Goal: Check status: Check status

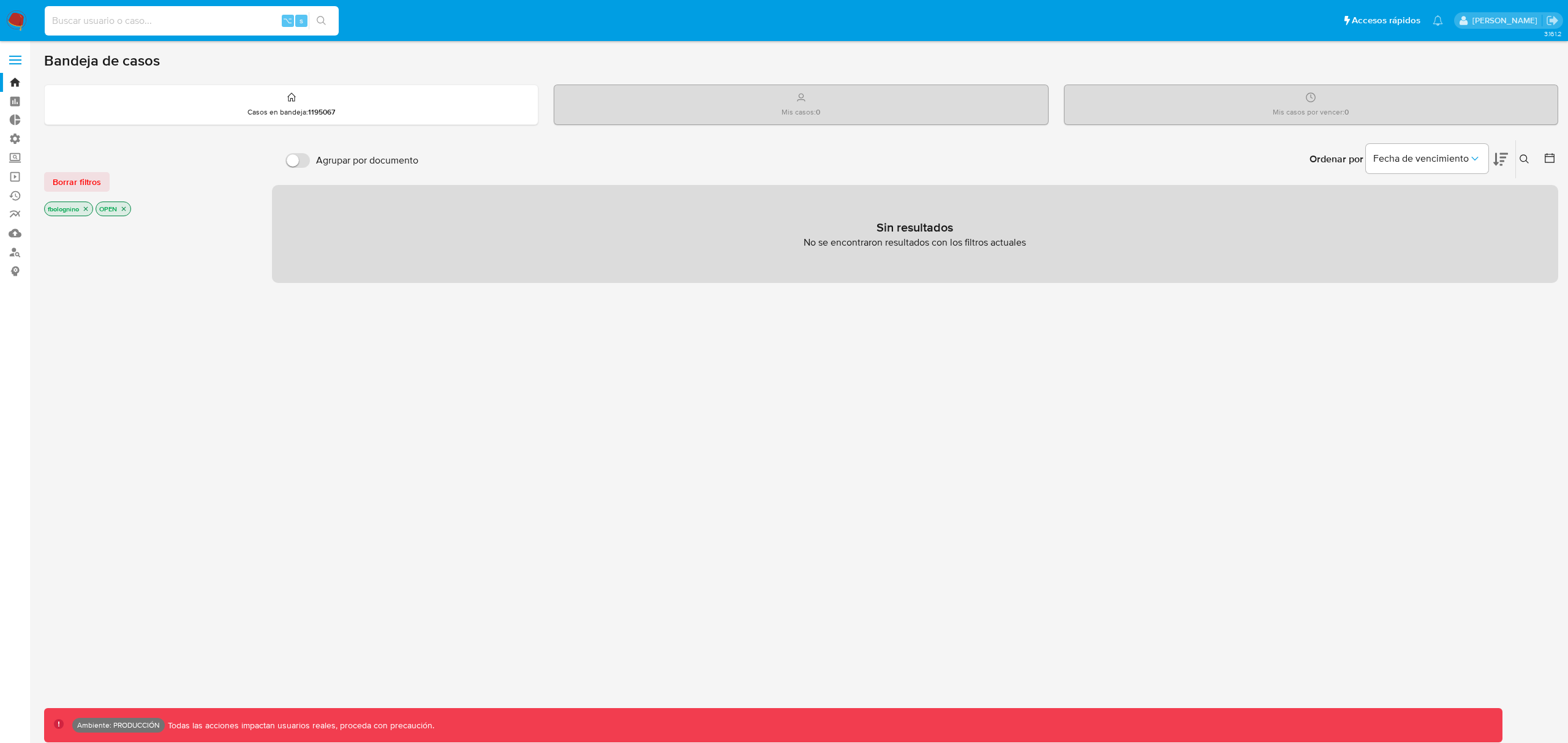
click at [126, 22] on input at bounding box center [191, 20] width 294 height 16
type input "bologninofer"
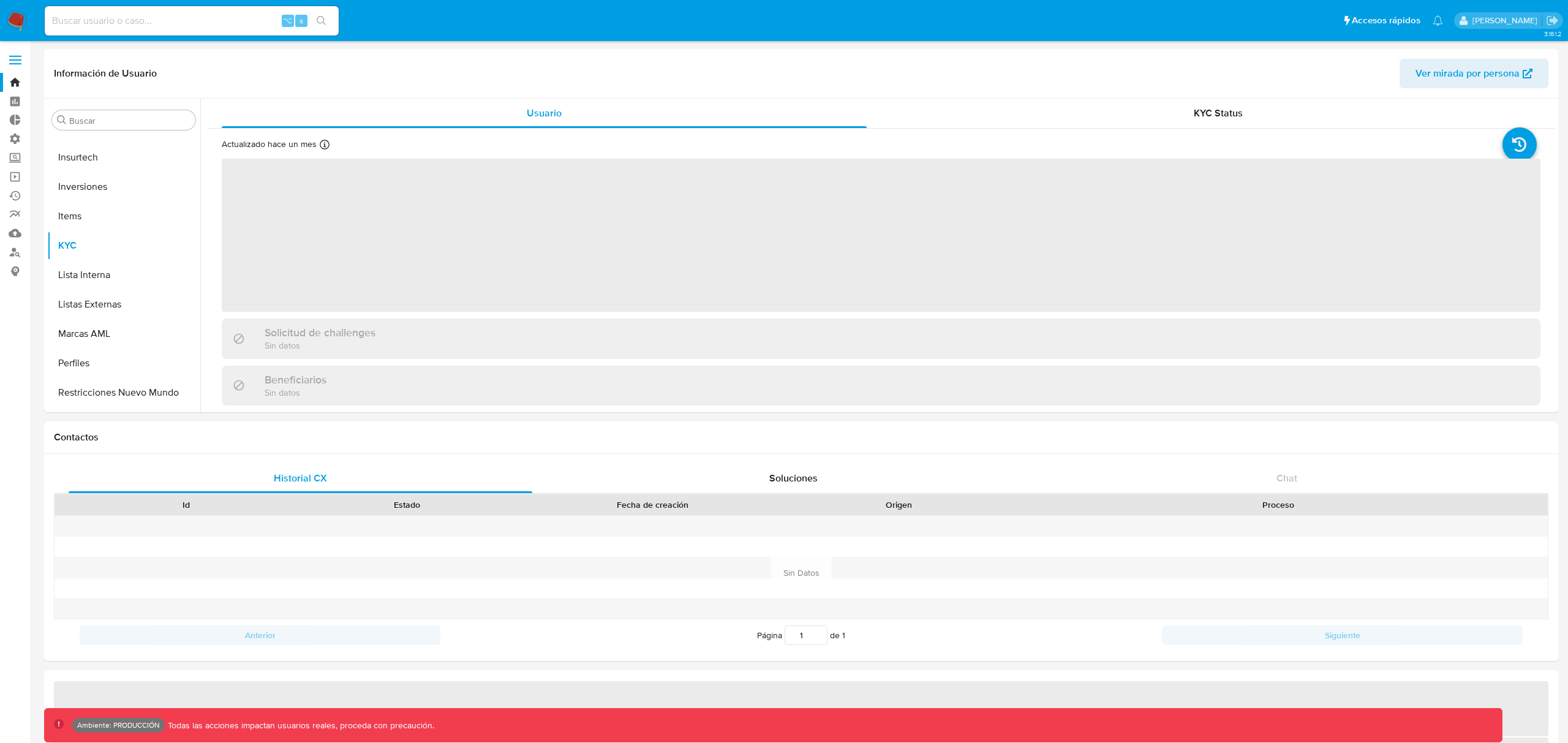
scroll to position [635, 0]
select select "10"
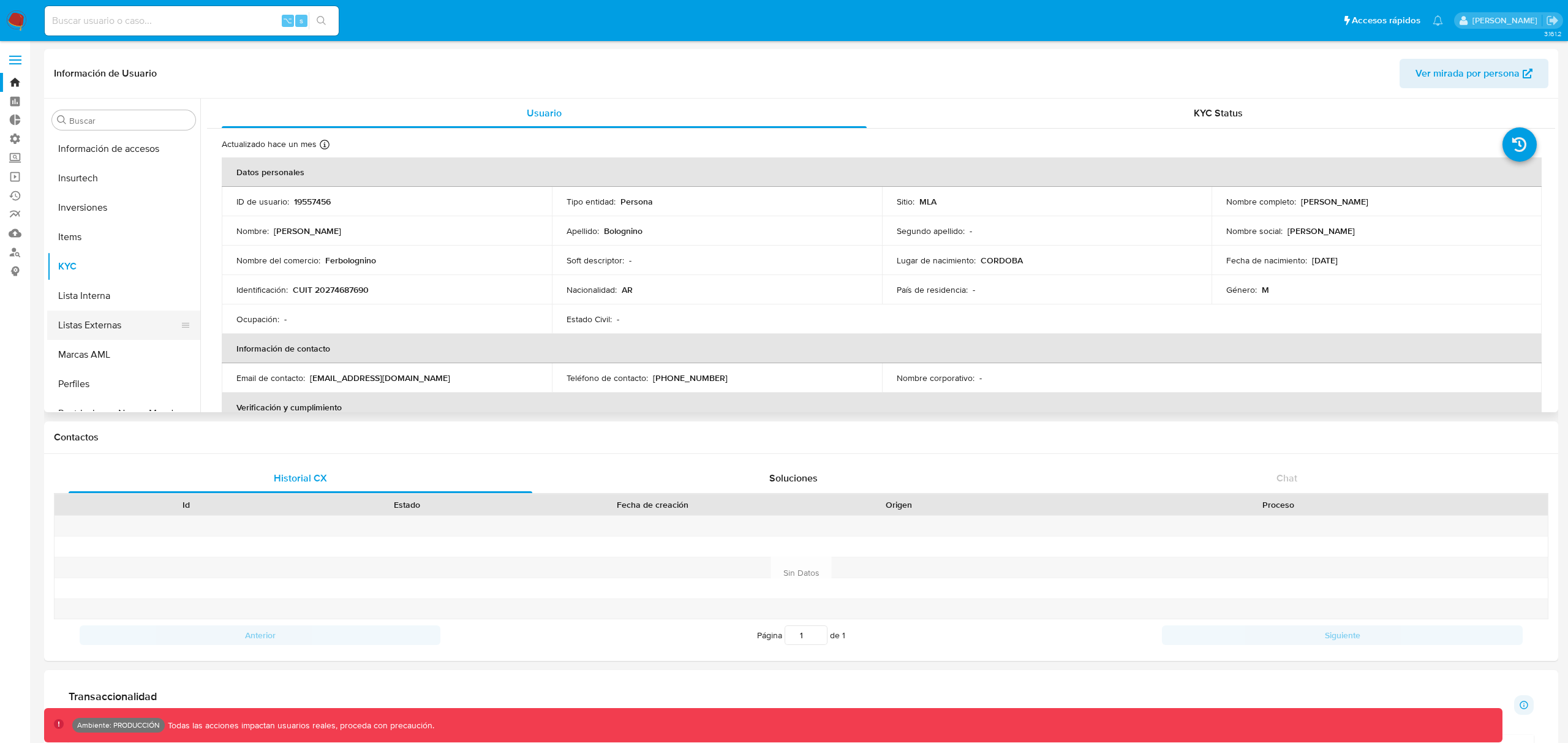
scroll to position [558, 0]
click at [109, 240] on button "Inversiones" at bounding box center [118, 239] width 143 height 30
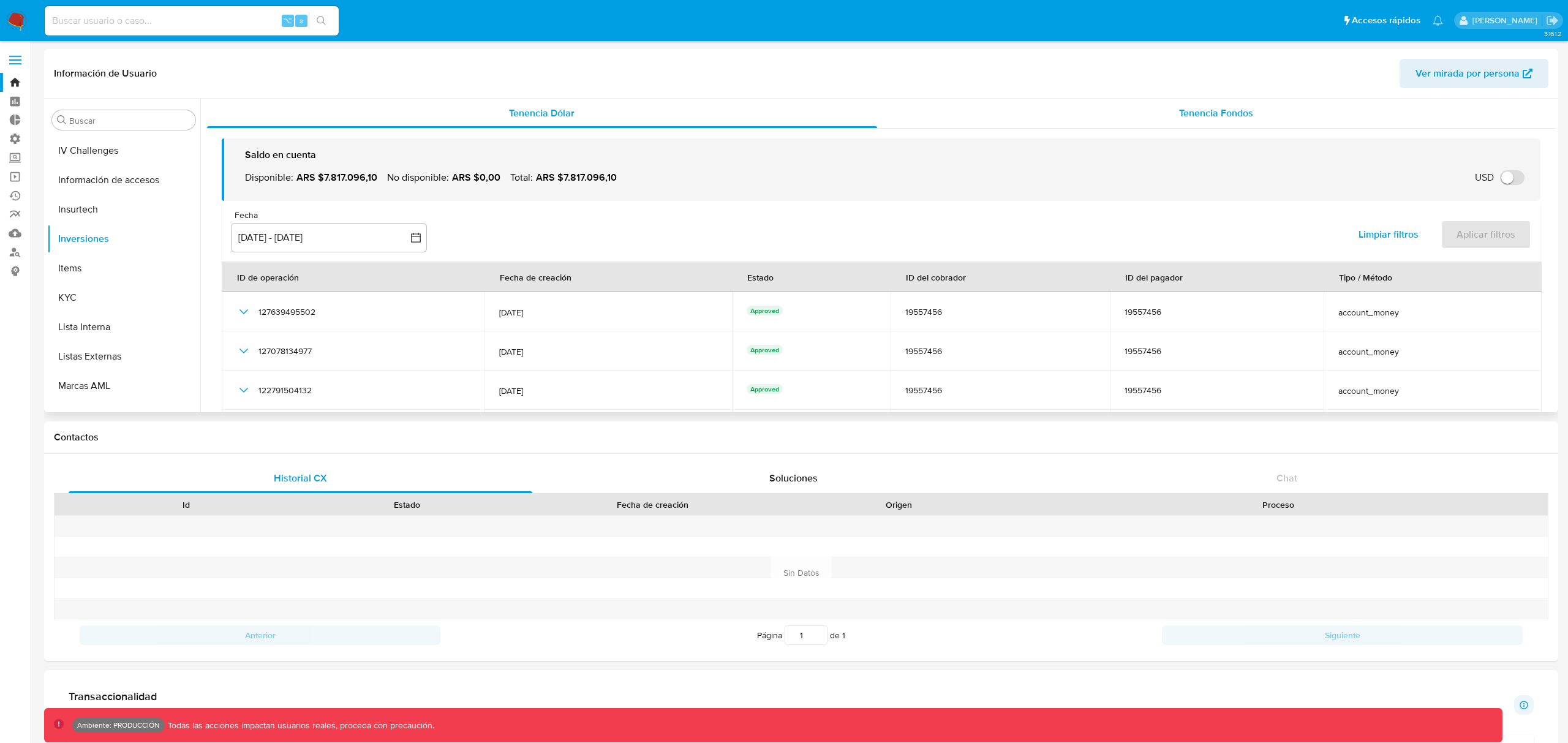
click at [1179, 113] on span "Tenencia Fondos" at bounding box center [1216, 113] width 74 height 14
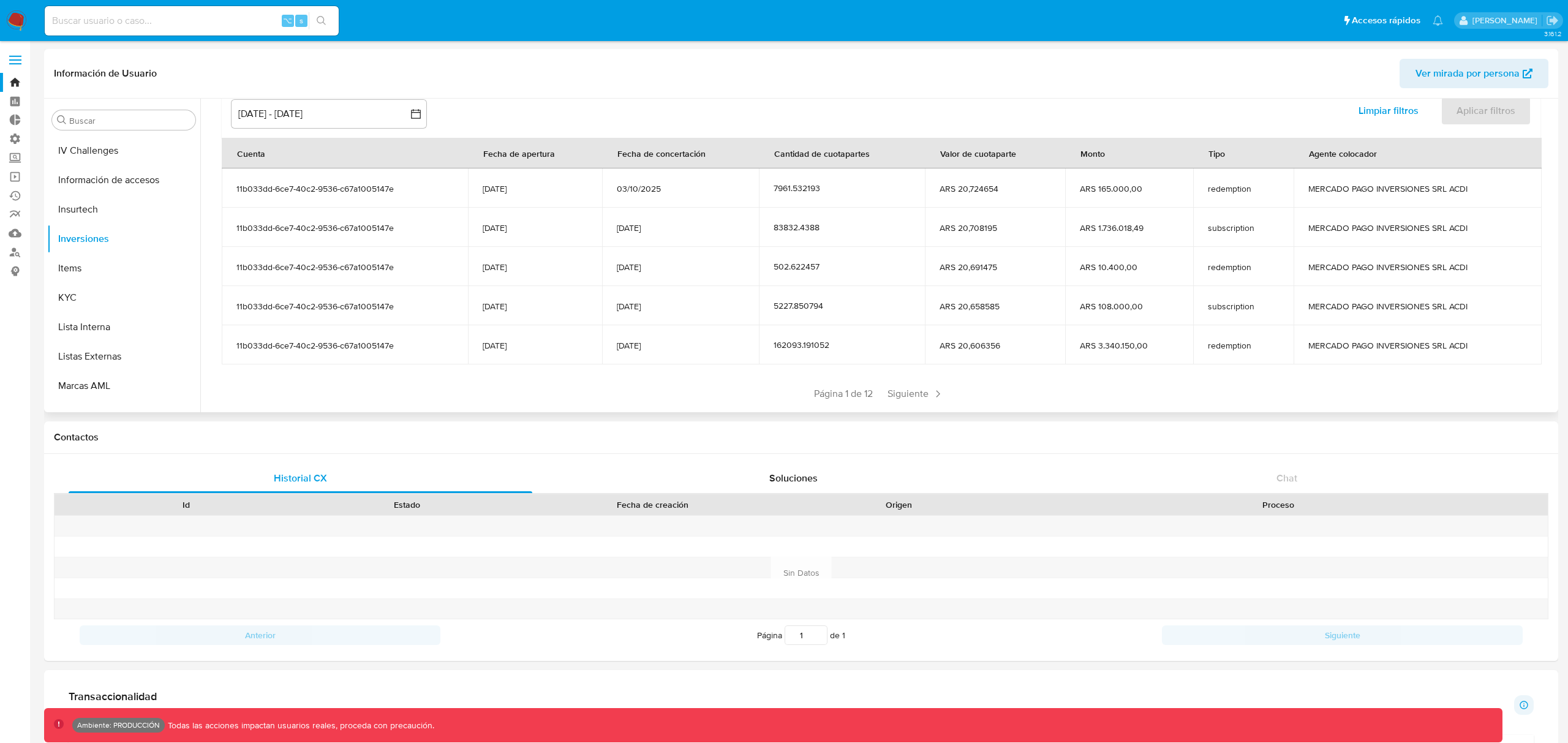
scroll to position [130, 0]
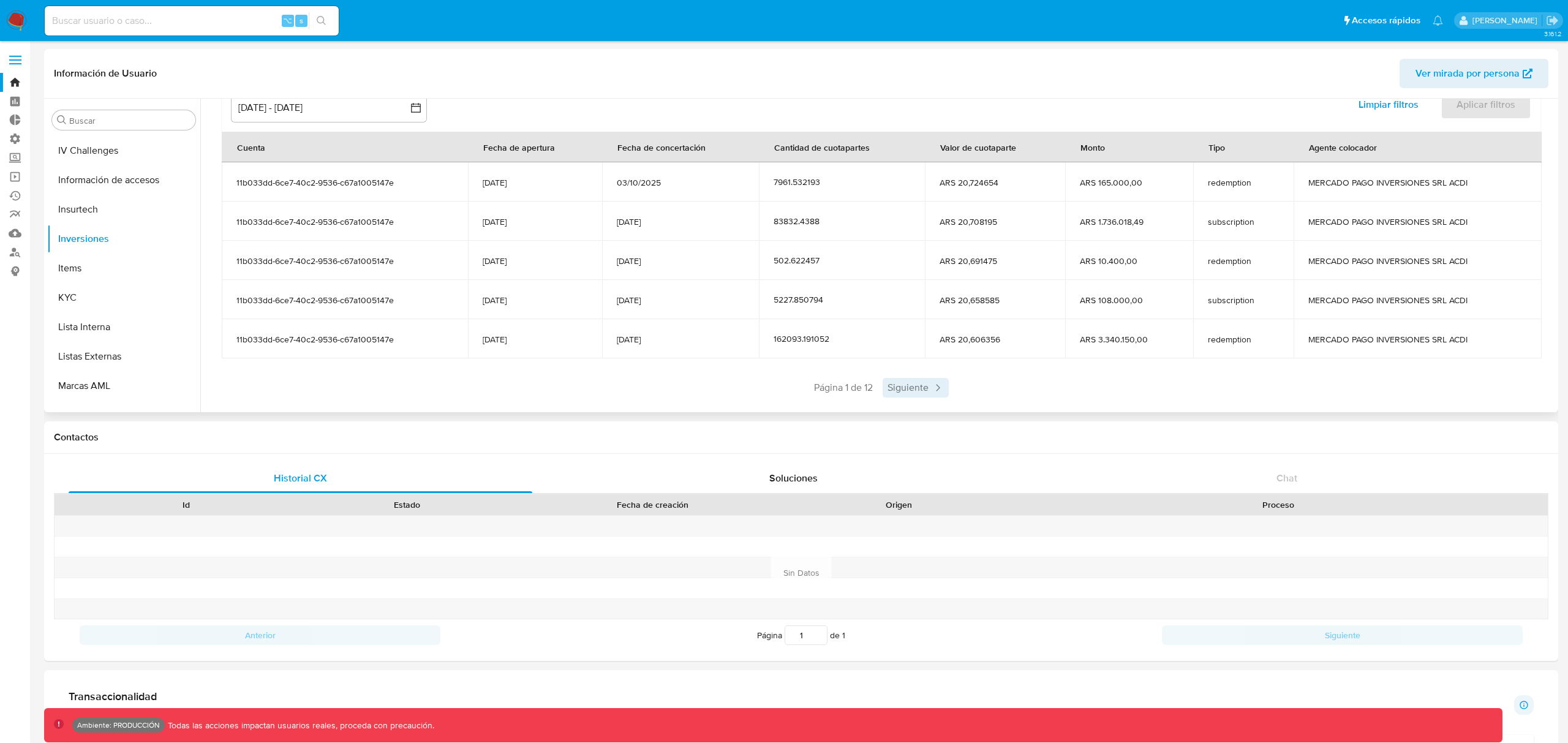
click at [909, 390] on span "Siguiente" at bounding box center [915, 387] width 66 height 19
click at [801, 387] on span "Anterior" at bounding box center [807, 387] width 60 height 19
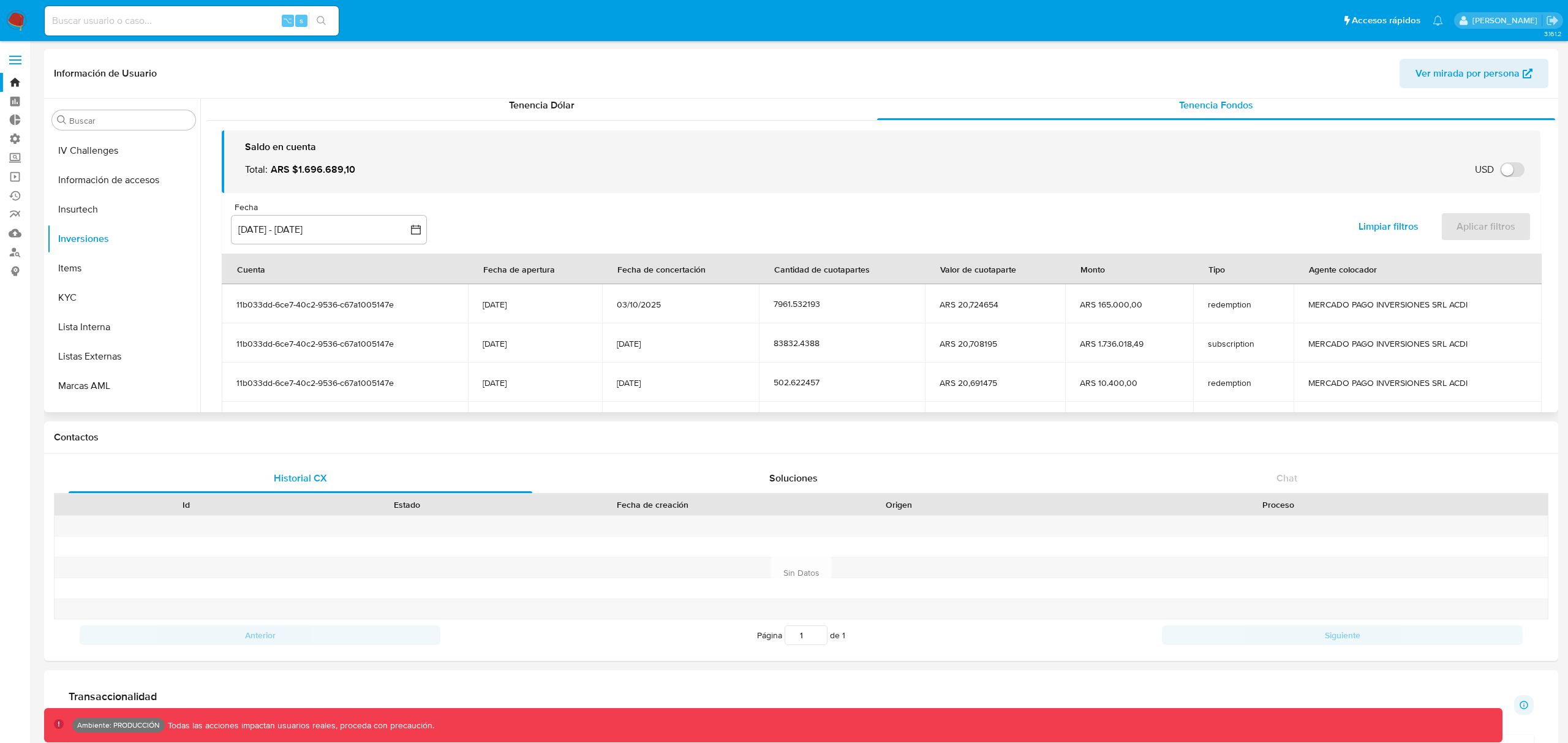
scroll to position [0, 0]
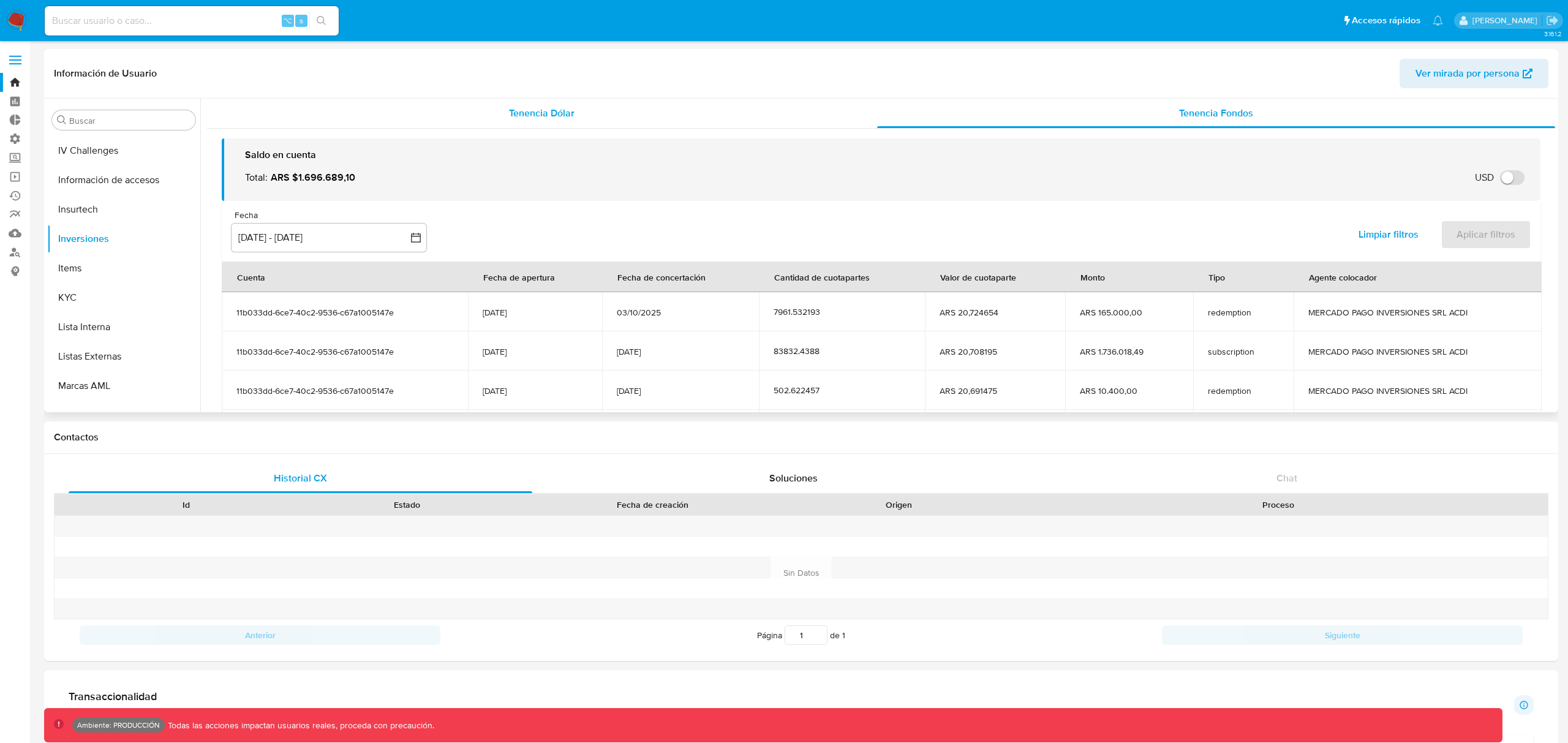
click at [532, 120] on span "Tenencia Dólar" at bounding box center [542, 113] width 65 height 14
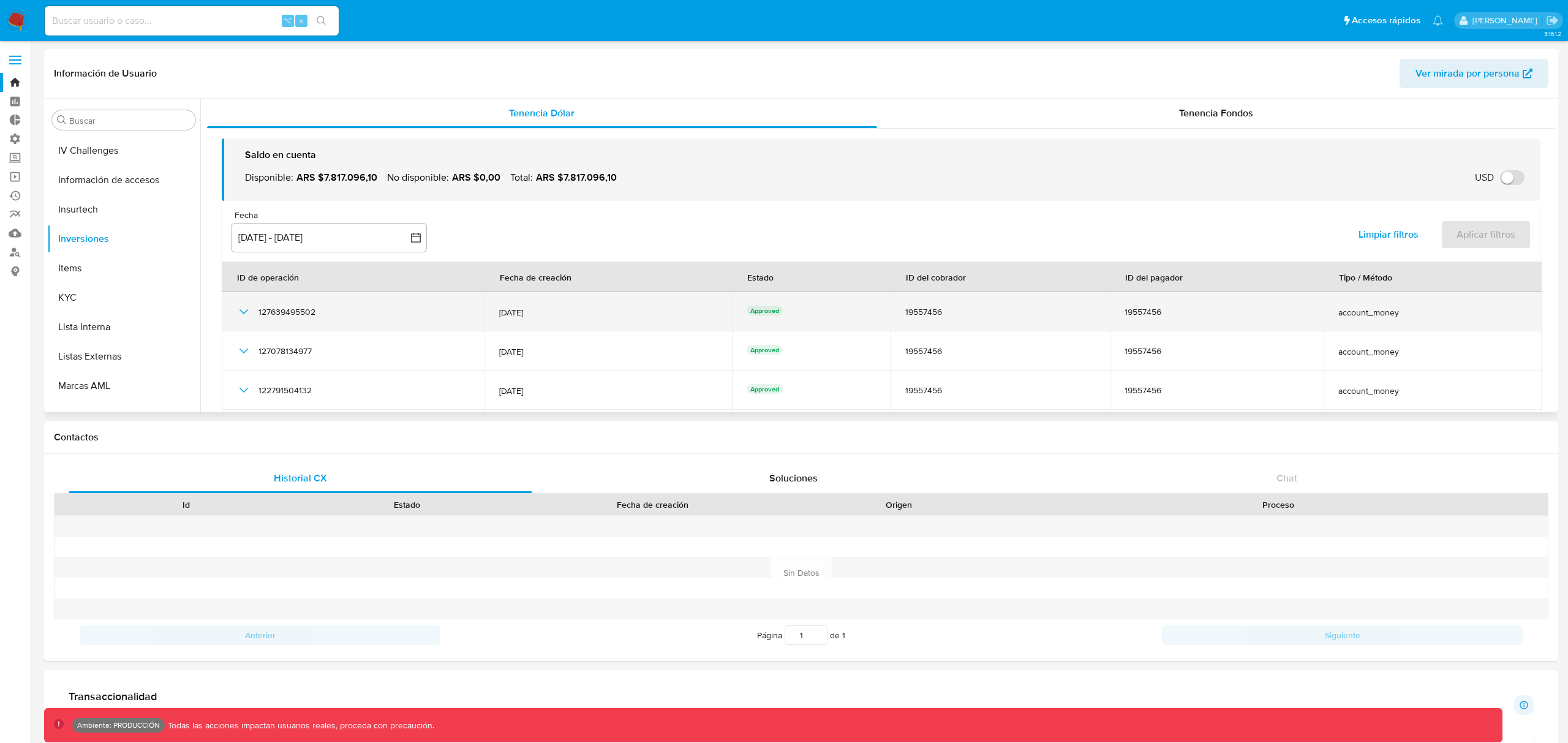
click at [239, 313] on icon "button" at bounding box center [244, 312] width 15 height 15
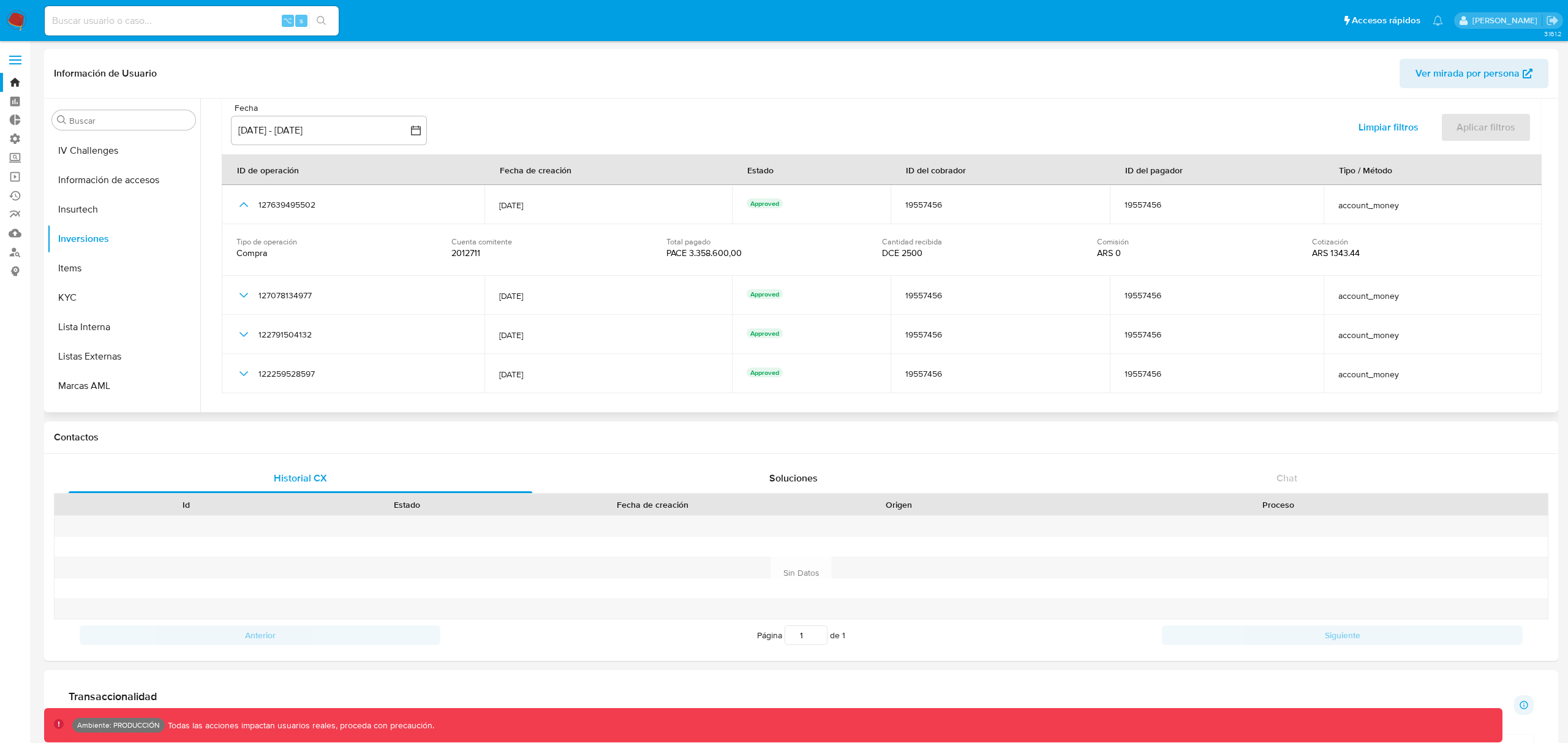
scroll to position [117, 0]
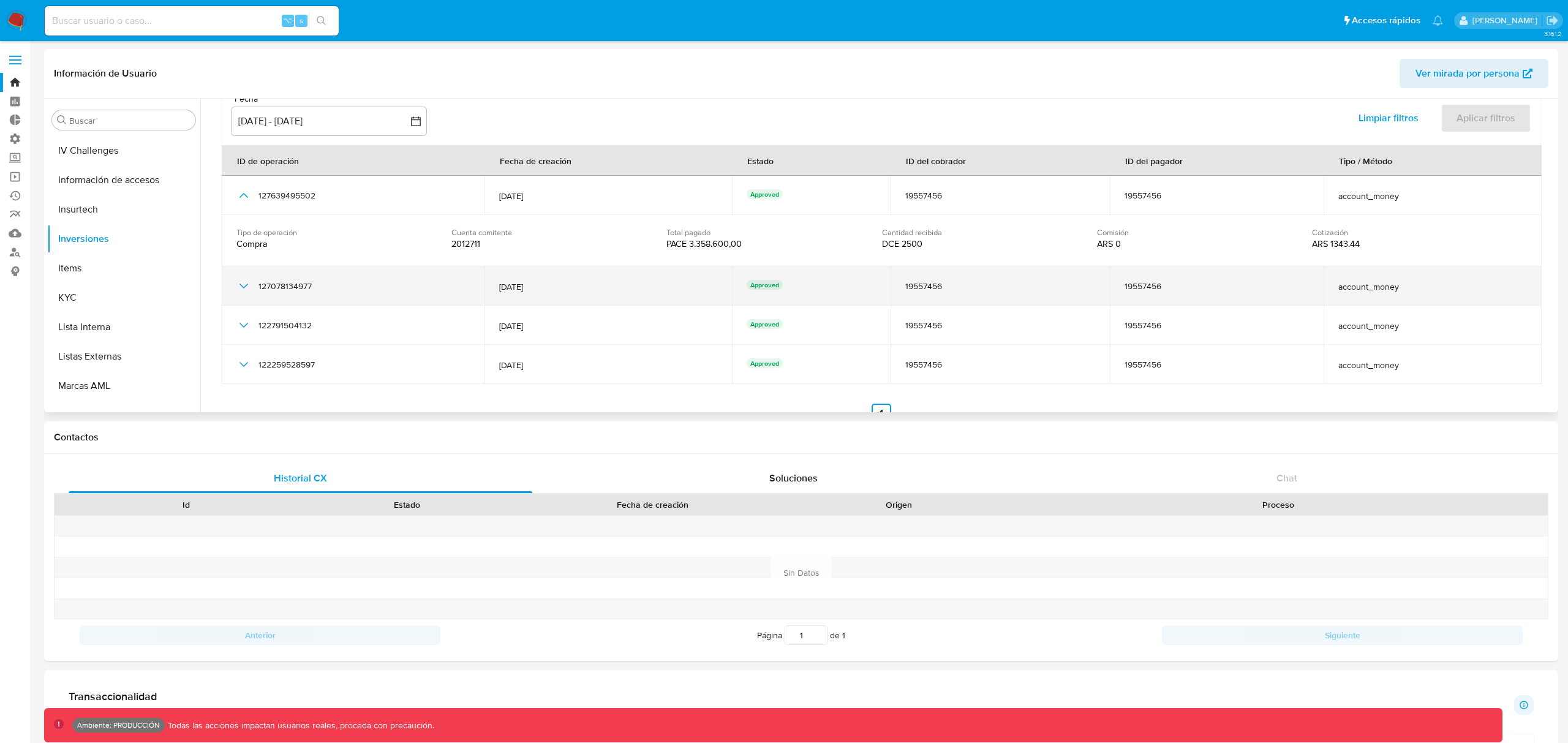
click at [242, 285] on icon "button" at bounding box center [244, 286] width 15 height 15
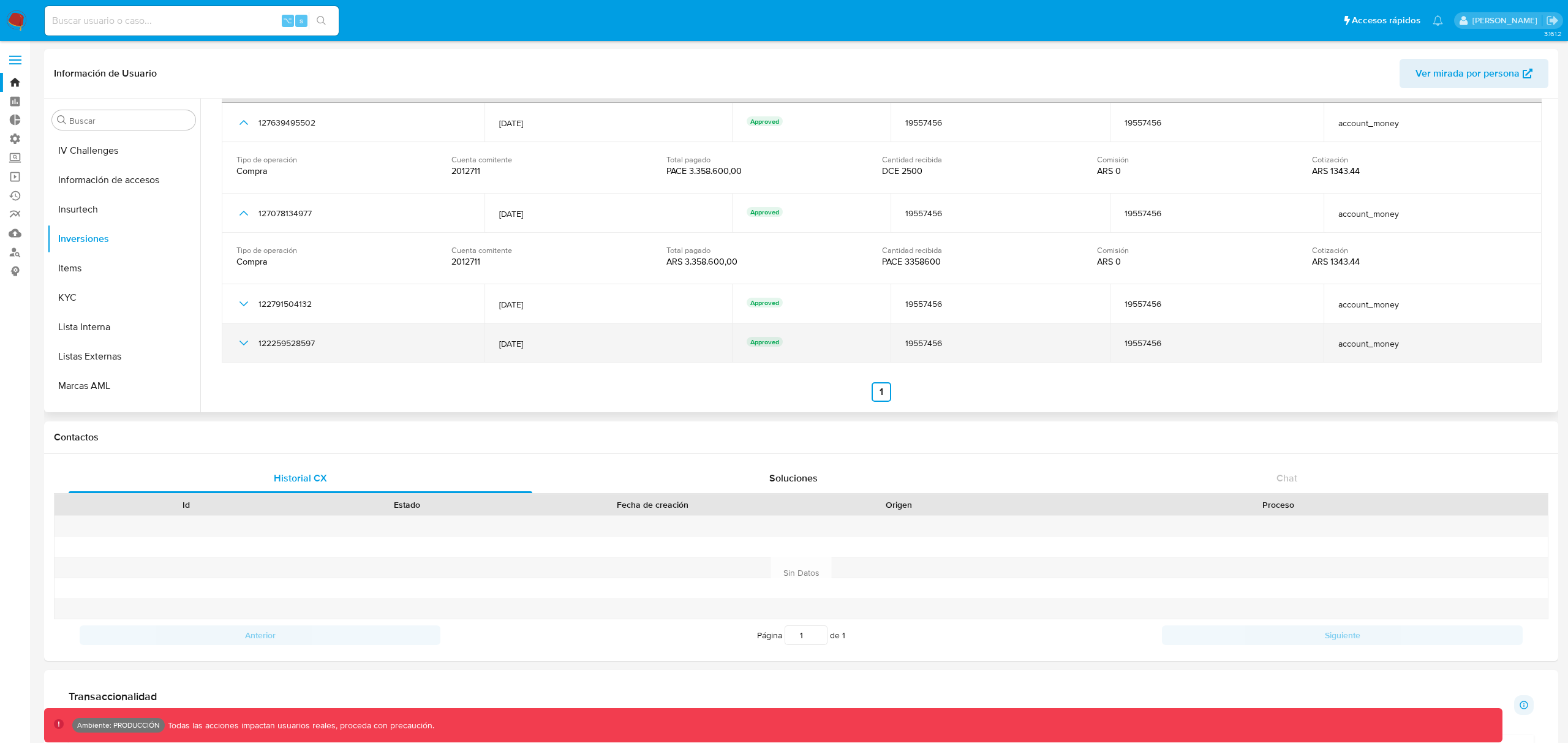
scroll to position [194, 0]
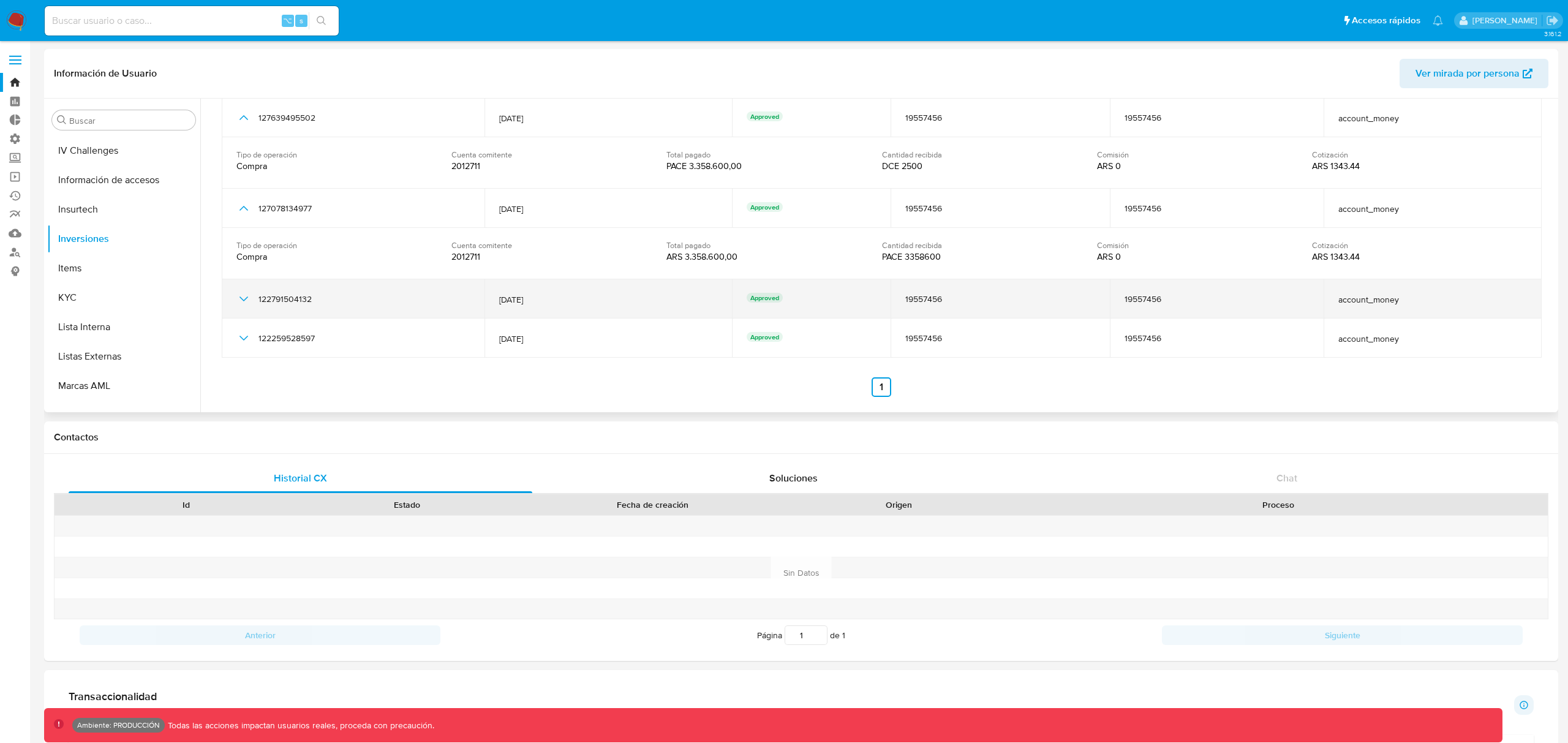
click at [246, 296] on icon "button" at bounding box center [244, 299] width 15 height 15
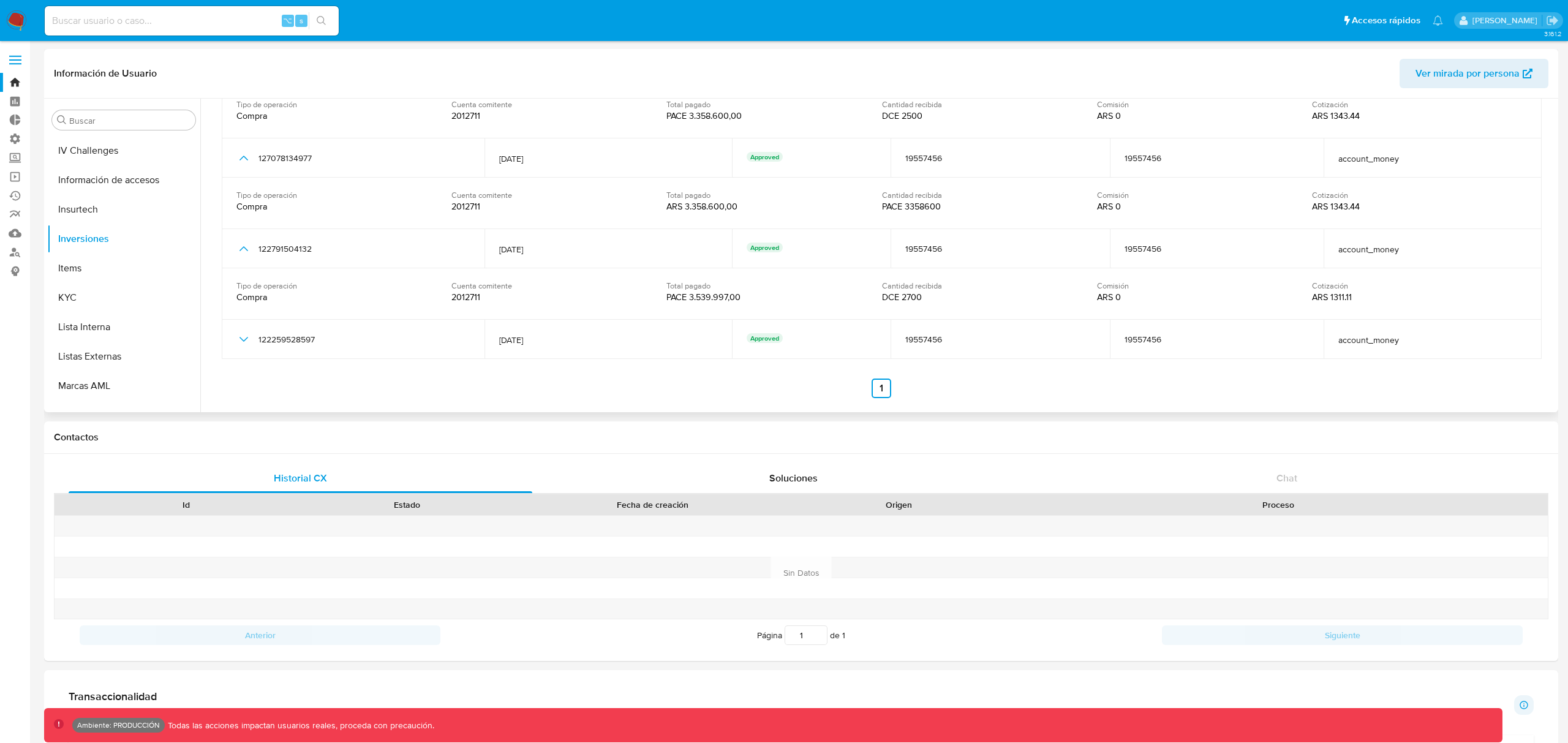
scroll to position [246, 0]
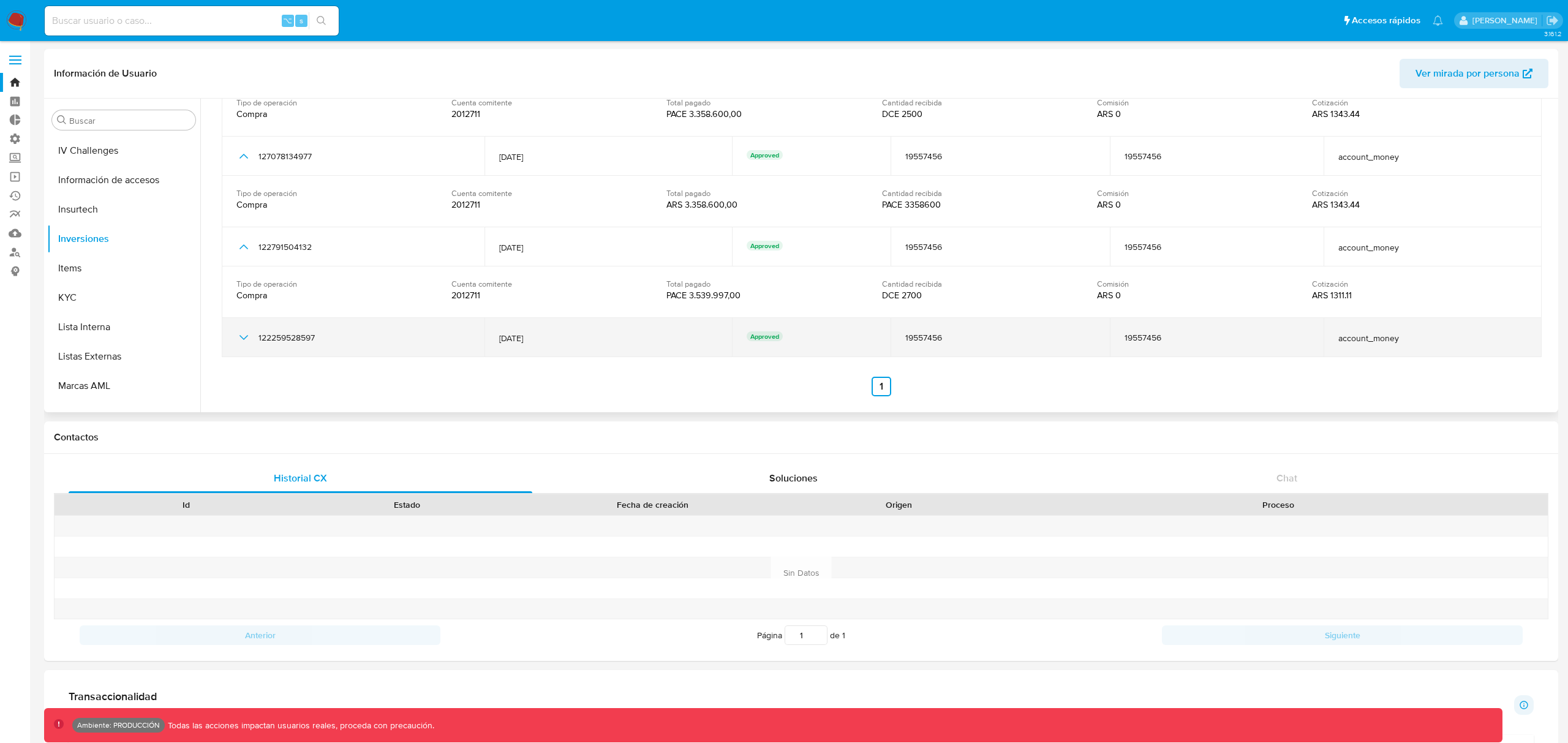
click at [245, 338] on icon "button" at bounding box center [244, 338] width 9 height 5
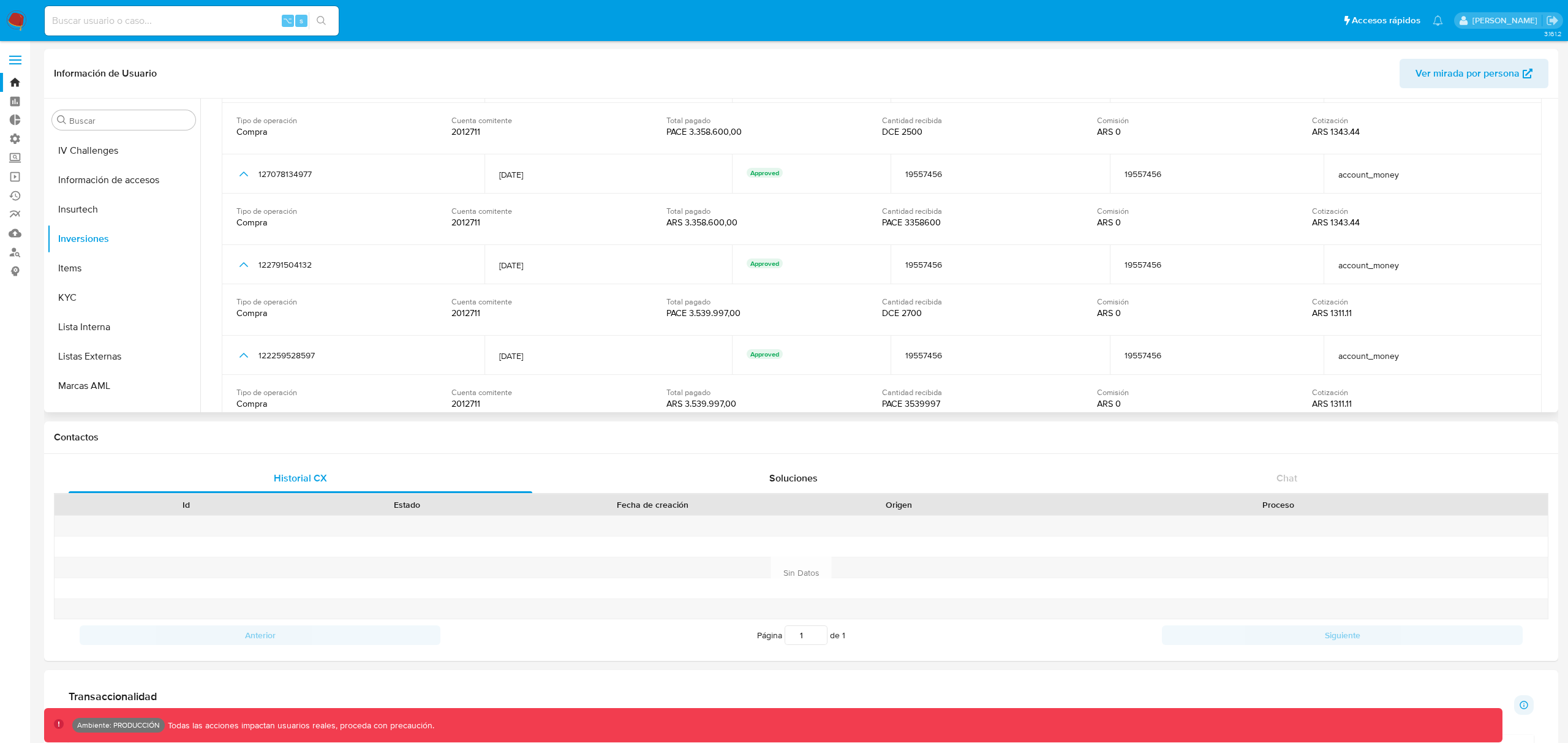
scroll to position [0, 0]
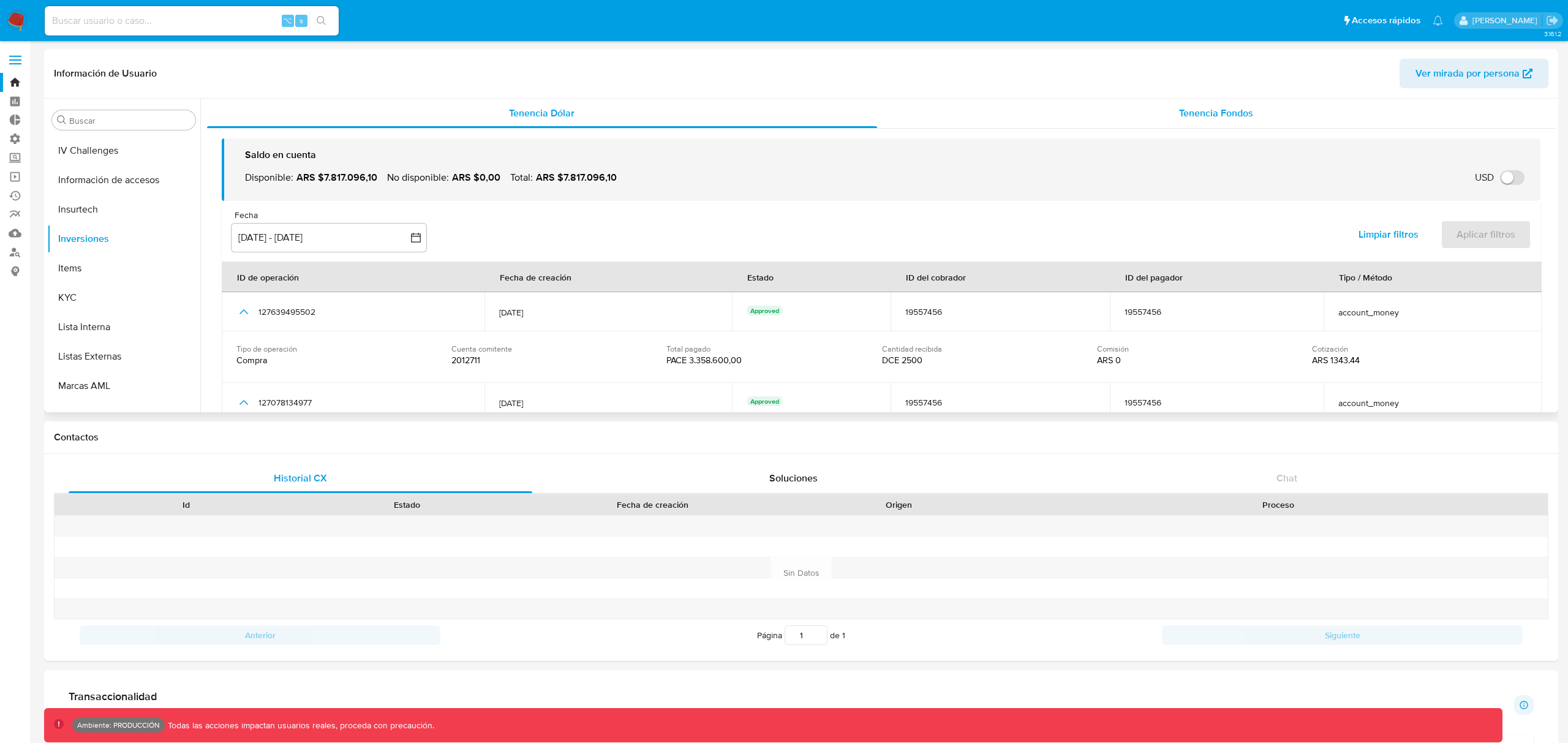
click at [1190, 112] on span "Tenencia Fondos" at bounding box center [1216, 113] width 74 height 14
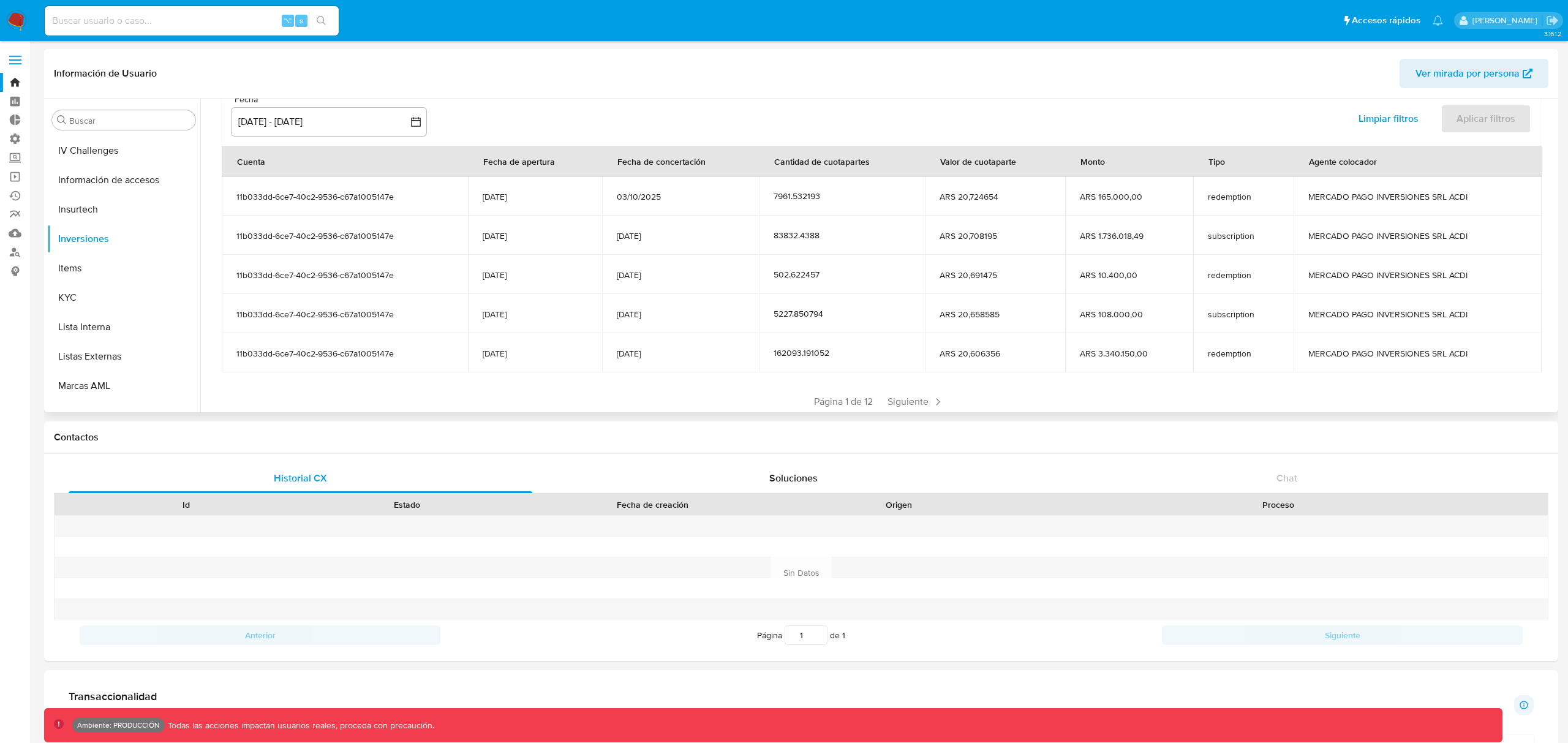
scroll to position [151, 0]
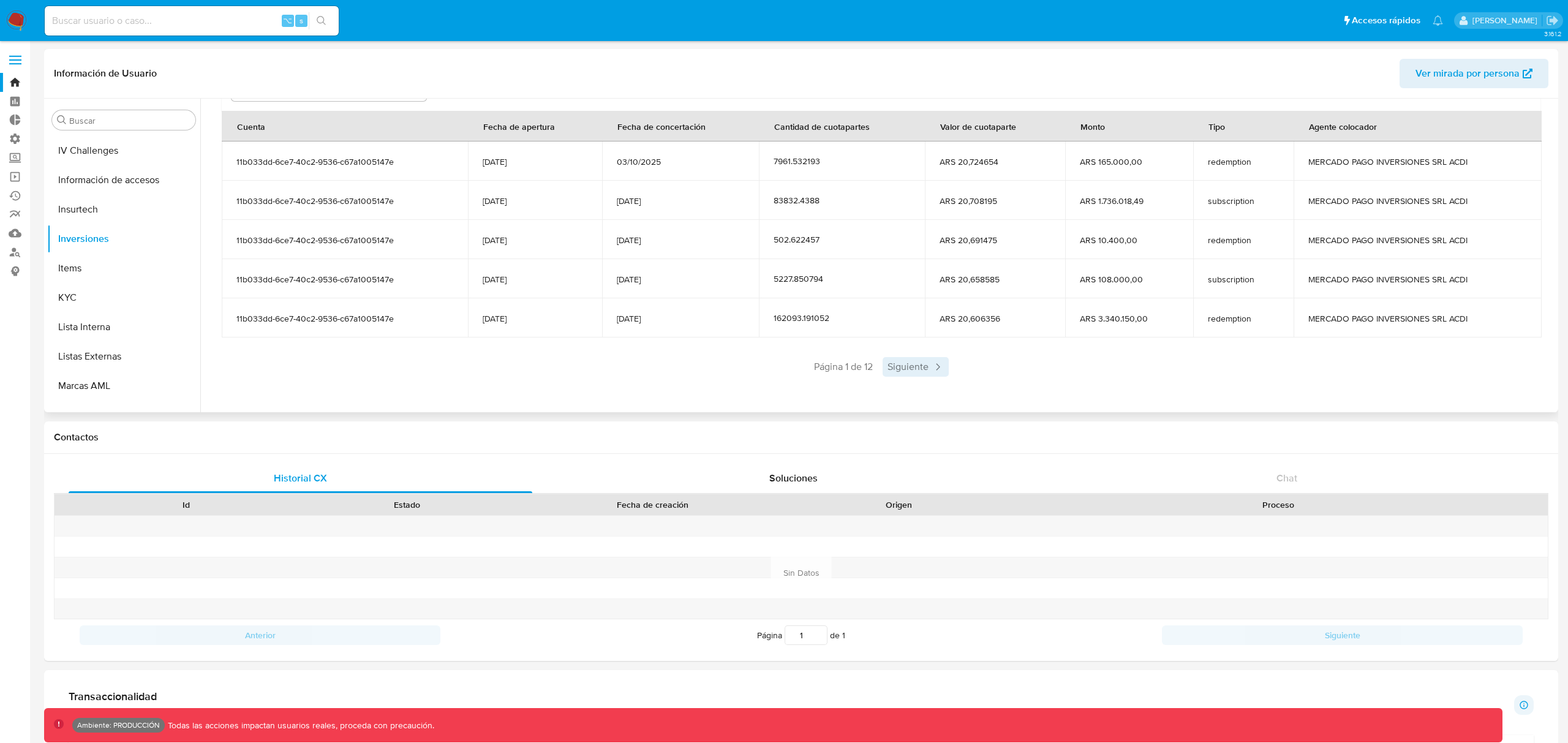
click at [914, 370] on span "Siguiente" at bounding box center [915, 367] width 66 height 19
click at [812, 368] on span "Anterior" at bounding box center [807, 367] width 60 height 19
click at [1222, 200] on span "subscription" at bounding box center [1243, 201] width 71 height 11
click at [1094, 244] on span "ARS 10.400,00" at bounding box center [1129, 240] width 99 height 11
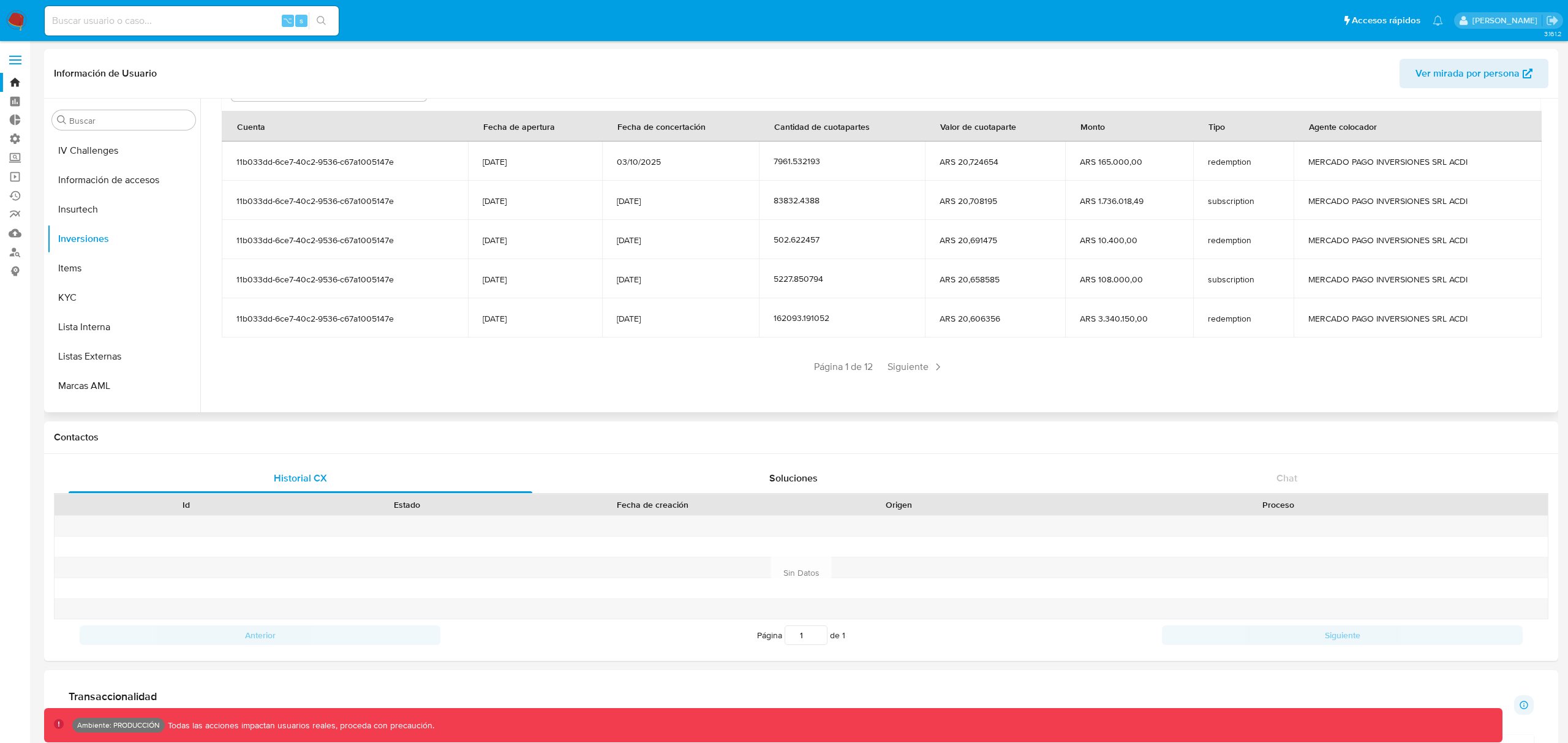
click at [1094, 244] on span "ARS 10.400,00" at bounding box center [1129, 240] width 99 height 11
